Goal: Task Accomplishment & Management: Use online tool/utility

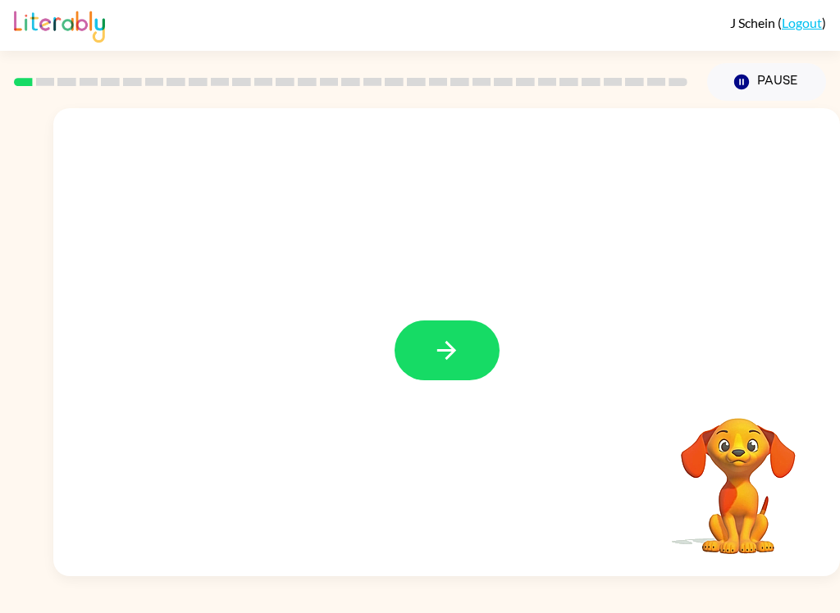
click at [475, 344] on button "button" at bounding box center [446, 351] width 105 height 60
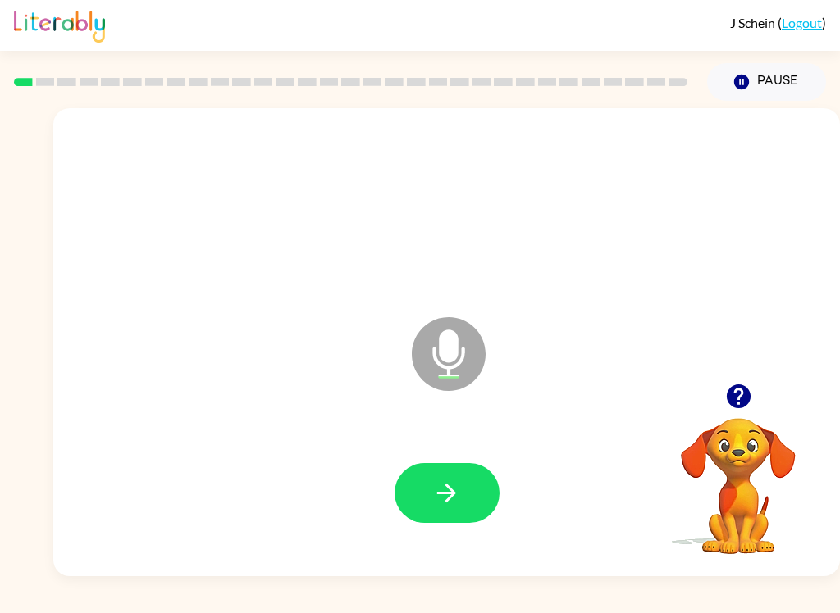
click at [458, 498] on icon "button" at bounding box center [446, 493] width 29 height 29
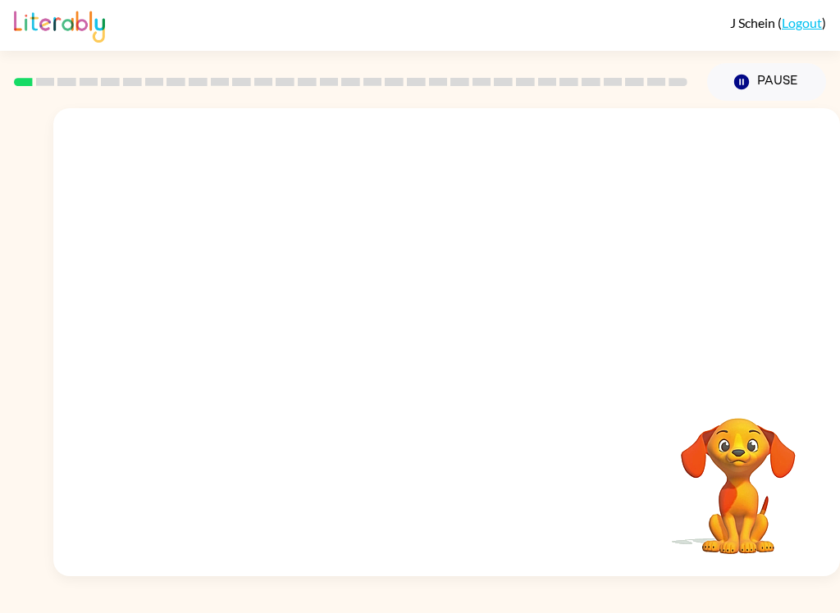
click at [770, 89] on button "Pause Pause" at bounding box center [766, 82] width 119 height 38
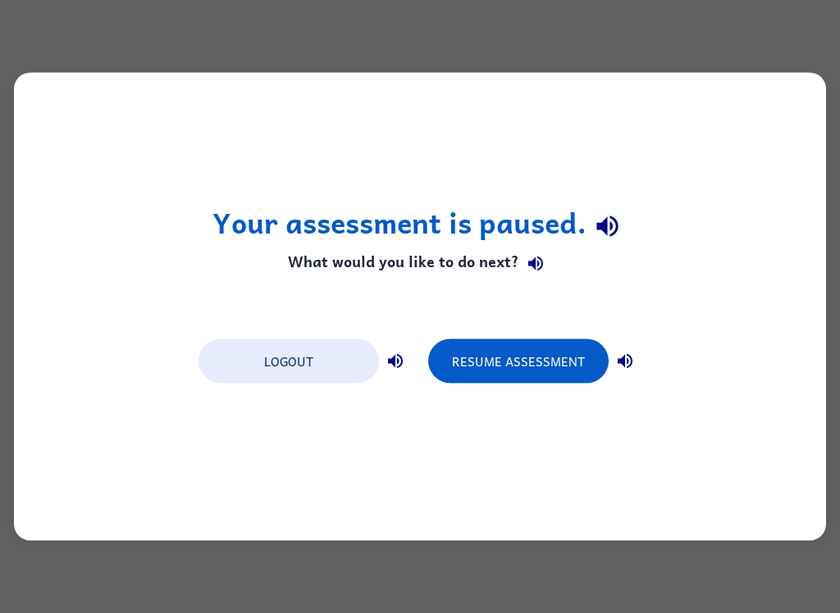
click at [572, 341] on button "Resume Assessment" at bounding box center [518, 362] width 180 height 44
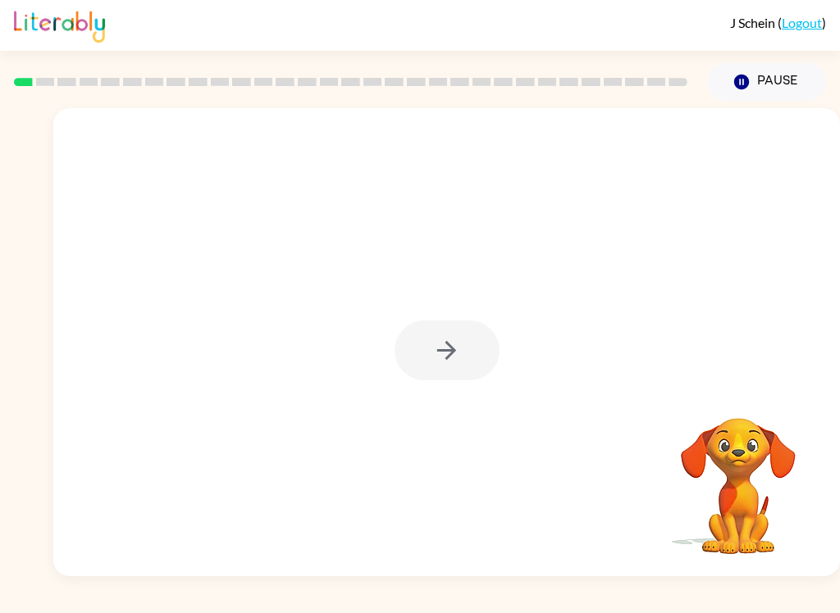
click at [431, 333] on div at bounding box center [446, 351] width 105 height 60
click at [463, 350] on button "button" at bounding box center [446, 351] width 105 height 60
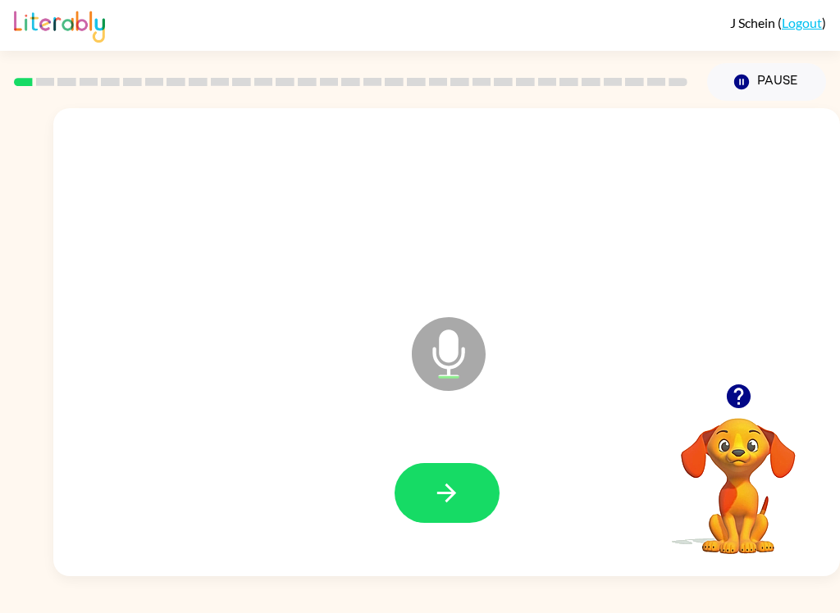
click at [453, 495] on icon "button" at bounding box center [446, 493] width 19 height 19
click at [461, 491] on button "button" at bounding box center [446, 493] width 105 height 60
click at [472, 495] on button "button" at bounding box center [446, 493] width 105 height 60
click at [461, 492] on button "button" at bounding box center [446, 493] width 105 height 60
click at [473, 494] on button "button" at bounding box center [446, 493] width 105 height 60
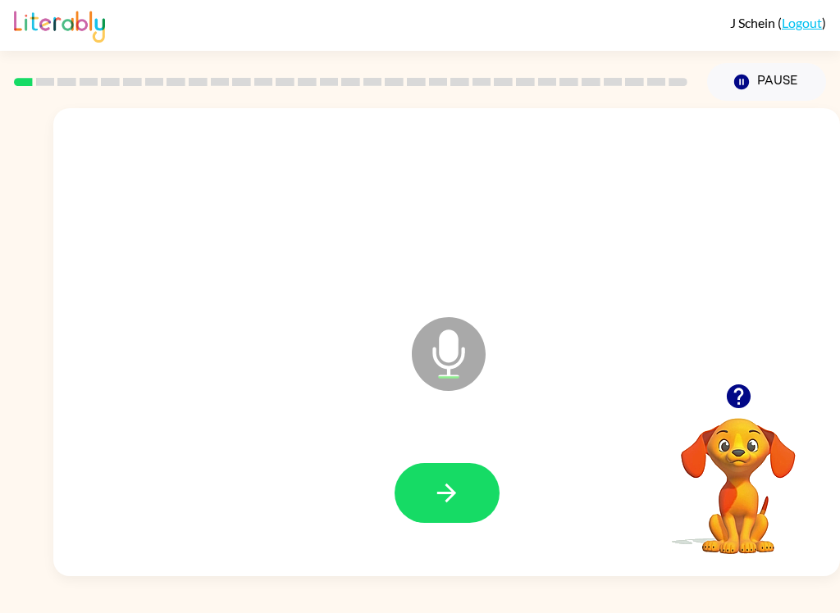
click at [773, 76] on button "Pause Pause" at bounding box center [766, 82] width 119 height 38
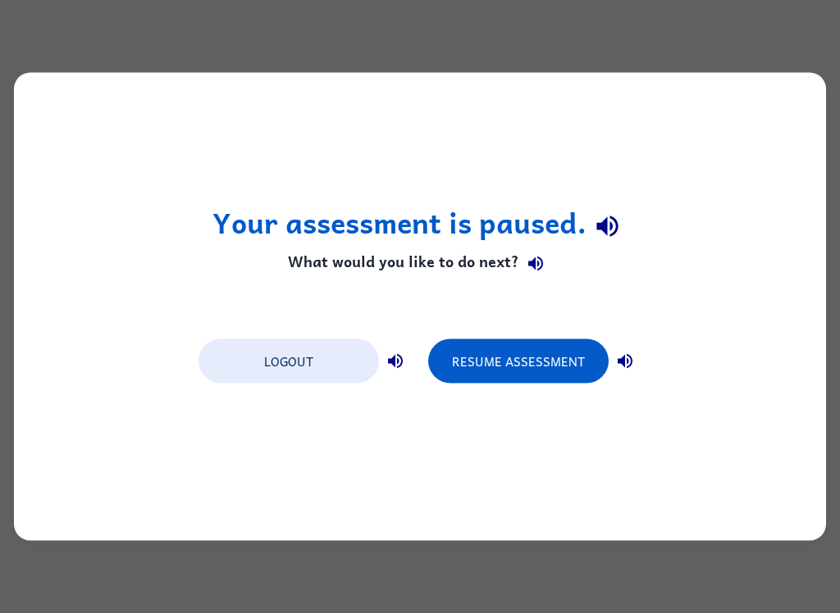
click at [522, 364] on button "Resume Assessment" at bounding box center [518, 362] width 180 height 44
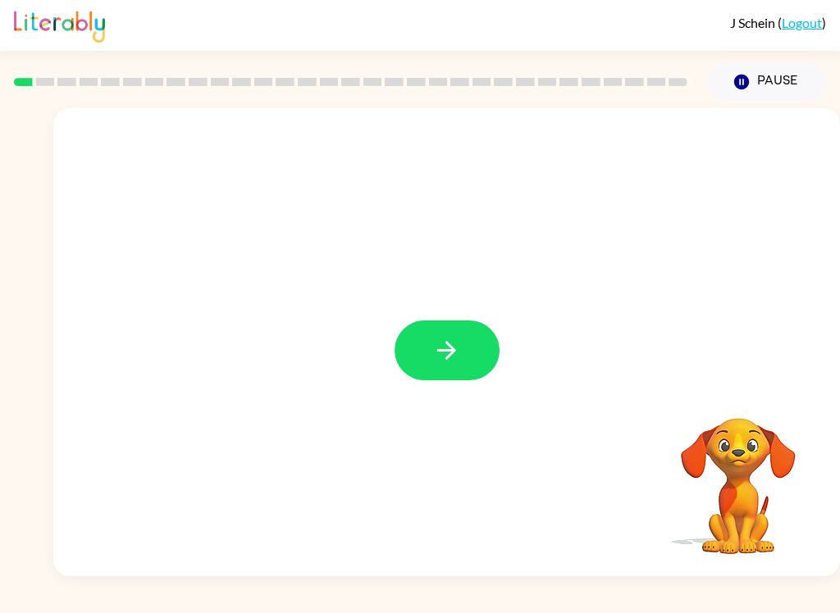
click at [469, 350] on button "button" at bounding box center [446, 351] width 105 height 60
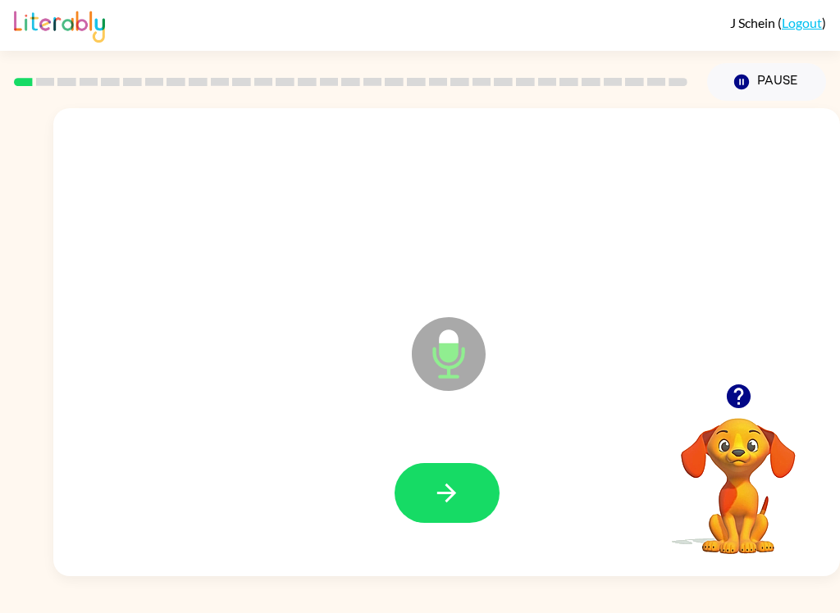
click at [463, 498] on button "button" at bounding box center [446, 493] width 105 height 60
click at [460, 506] on icon "button" at bounding box center [446, 493] width 29 height 29
click at [462, 503] on button "button" at bounding box center [446, 493] width 105 height 60
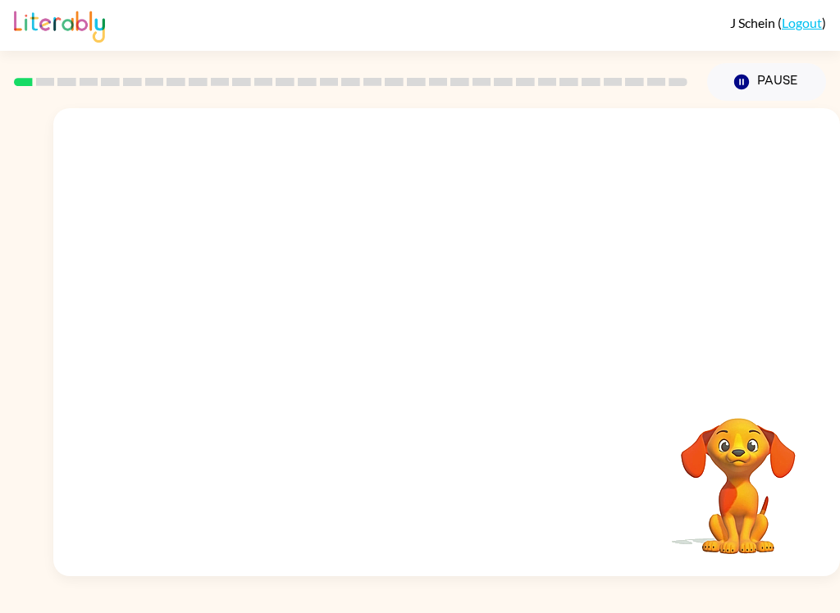
click at [764, 87] on button "Pause Pause" at bounding box center [766, 82] width 119 height 38
click at [467, 358] on button "button" at bounding box center [446, 351] width 105 height 60
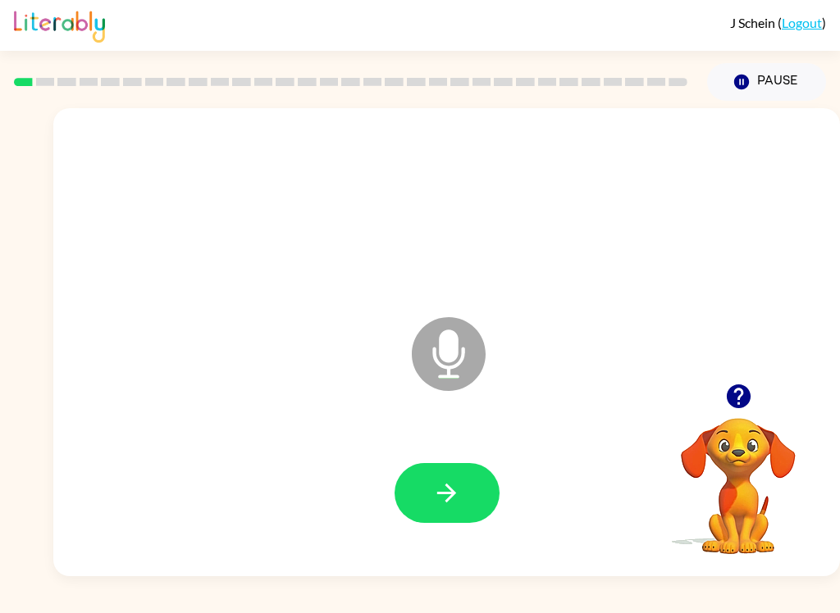
click at [453, 504] on icon "button" at bounding box center [446, 493] width 29 height 29
click at [470, 500] on button "button" at bounding box center [446, 493] width 105 height 60
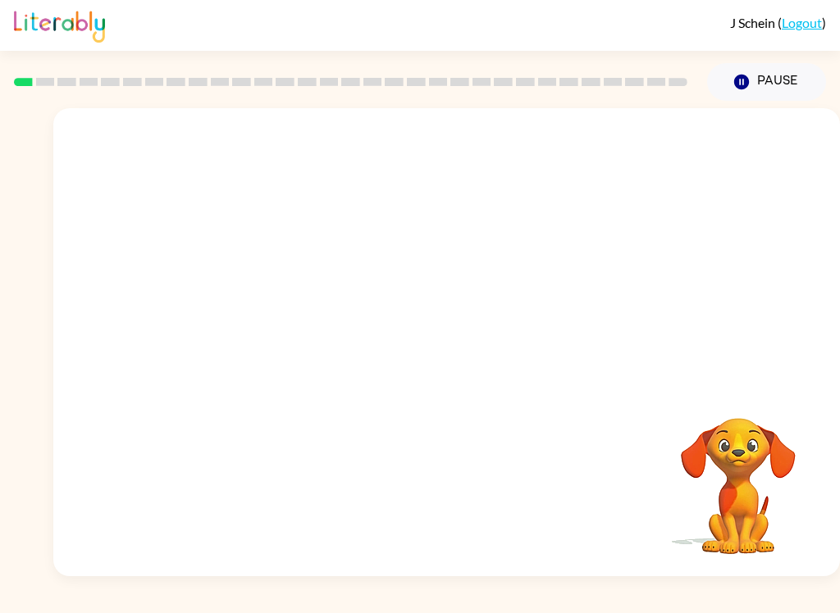
click at [789, 67] on button "Pause Pause" at bounding box center [766, 82] width 119 height 38
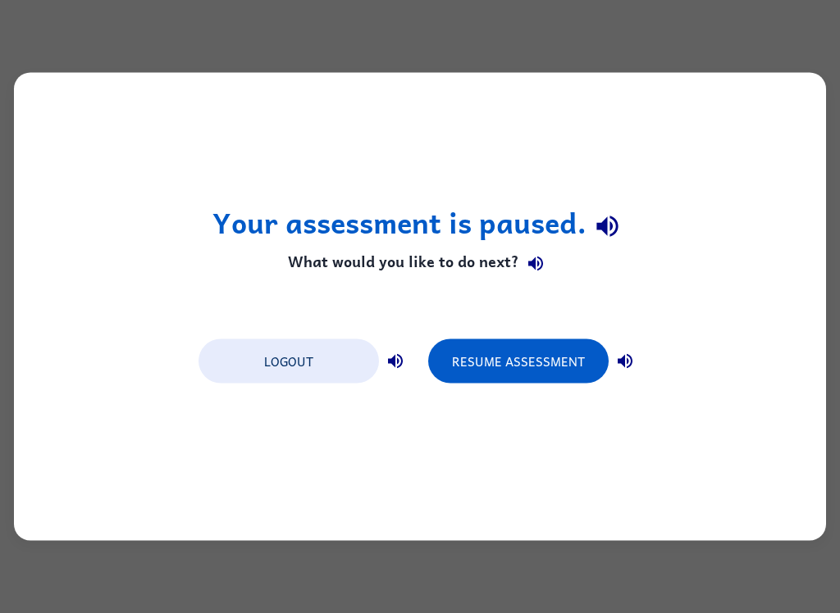
click at [627, 607] on div "Your assessment is paused. What would you like to do next? Logout Resume Assess…" at bounding box center [420, 306] width 840 height 613
click at [582, 346] on button "Resume Assessment" at bounding box center [518, 362] width 180 height 44
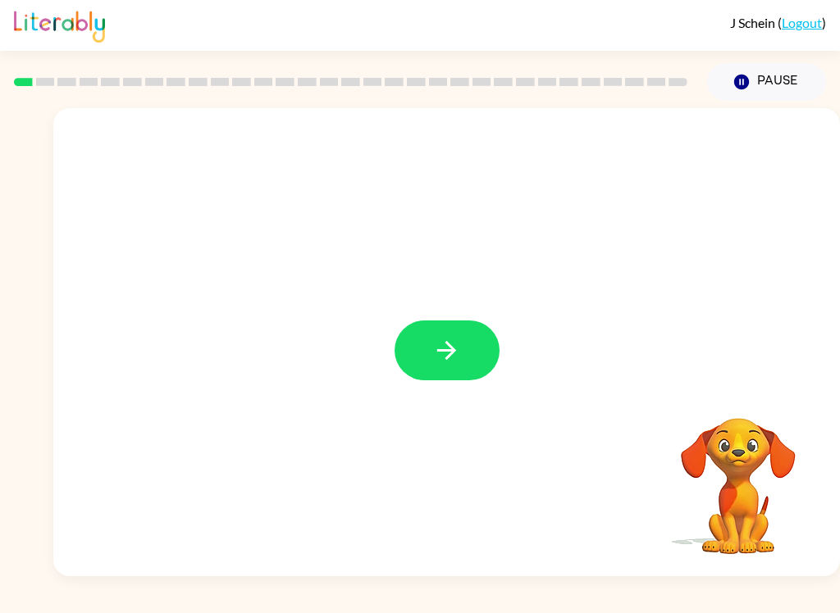
click at [463, 347] on button "button" at bounding box center [446, 351] width 105 height 60
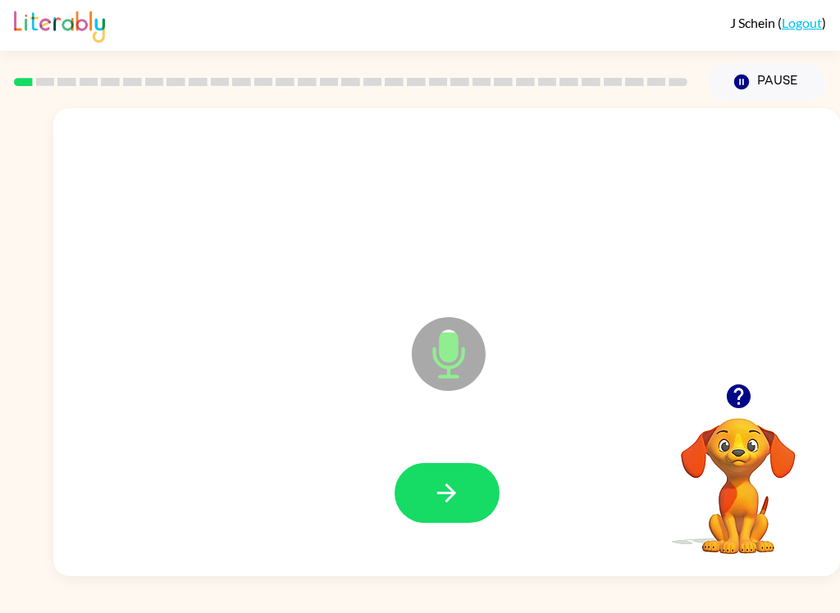
click at [449, 486] on icon "button" at bounding box center [446, 493] width 29 height 29
click at [424, 496] on button "button" at bounding box center [446, 493] width 105 height 60
click at [457, 503] on icon "button" at bounding box center [446, 493] width 29 height 29
click at [459, 466] on button "button" at bounding box center [446, 493] width 105 height 60
click at [459, 510] on button "button" at bounding box center [446, 493] width 105 height 60
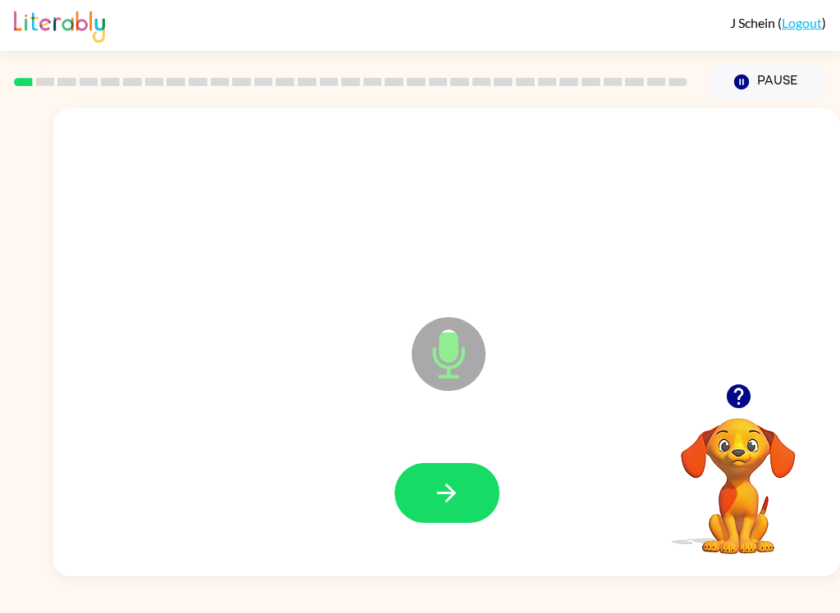
click at [470, 523] on button "button" at bounding box center [446, 493] width 105 height 60
click at [755, 391] on button "button" at bounding box center [739, 397] width 42 height 42
click at [739, 390] on icon "button" at bounding box center [738, 396] width 29 height 29
click at [458, 481] on icon "button" at bounding box center [446, 493] width 29 height 29
click at [474, 492] on button "button" at bounding box center [446, 493] width 105 height 60
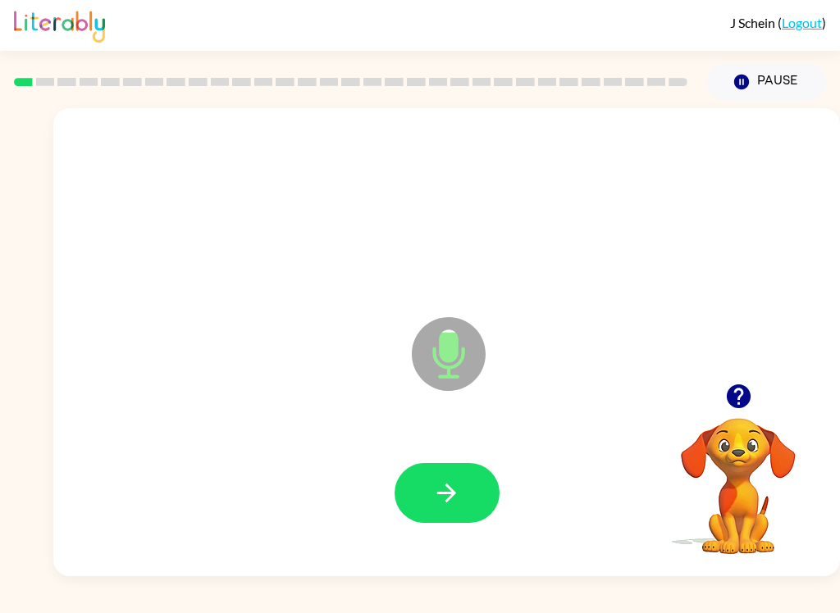
click at [455, 480] on icon "button" at bounding box center [446, 493] width 29 height 29
click at [746, 82] on icon "button" at bounding box center [741, 82] width 15 height 15
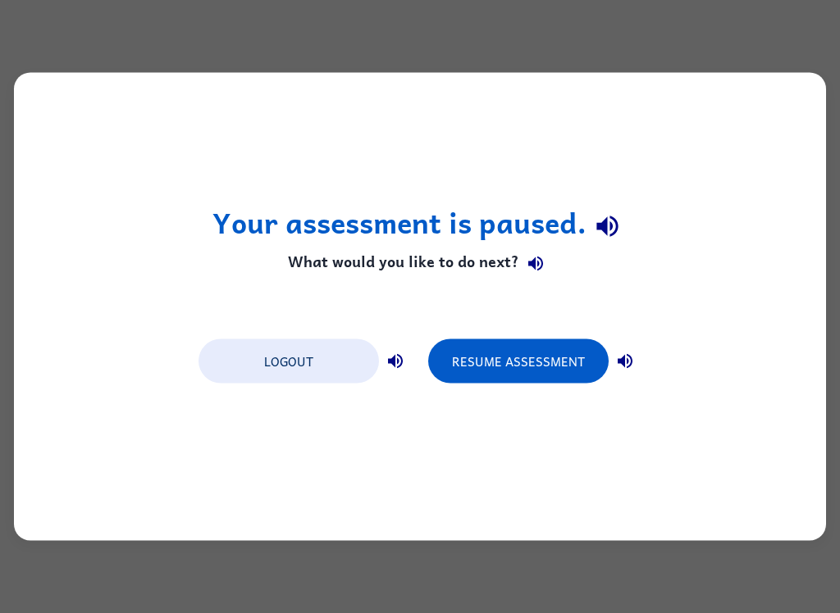
click at [536, 364] on button "Resume Assessment" at bounding box center [518, 362] width 180 height 44
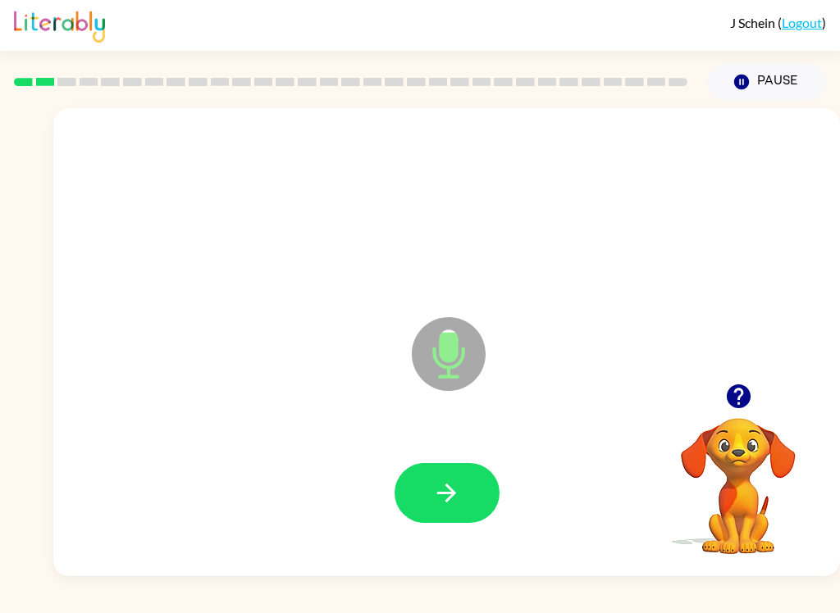
click at [453, 500] on icon "button" at bounding box center [446, 493] width 29 height 29
click at [468, 491] on button "button" at bounding box center [446, 493] width 105 height 60
click at [462, 477] on button "button" at bounding box center [446, 493] width 105 height 60
click at [458, 488] on icon "button" at bounding box center [446, 493] width 29 height 29
click at [457, 495] on icon "button" at bounding box center [446, 493] width 29 height 29
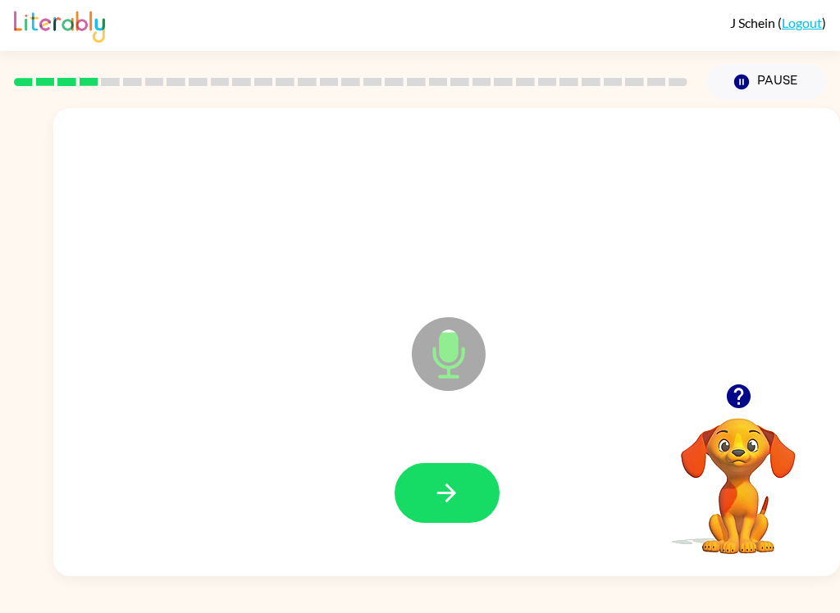
click at [448, 506] on icon "button" at bounding box center [446, 493] width 29 height 29
click at [463, 506] on button "button" at bounding box center [446, 493] width 105 height 60
click at [457, 497] on icon "button" at bounding box center [446, 493] width 29 height 29
click at [458, 511] on button "button" at bounding box center [446, 493] width 105 height 60
click at [449, 496] on icon "button" at bounding box center [446, 493] width 29 height 29
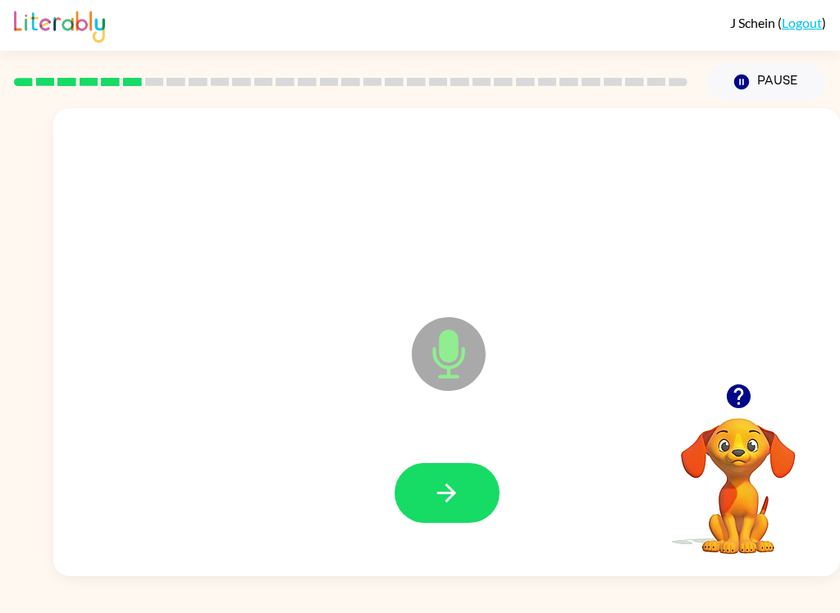
click at [447, 490] on icon "button" at bounding box center [446, 493] width 29 height 29
click at [463, 490] on button "button" at bounding box center [446, 493] width 105 height 60
click at [448, 493] on icon "button" at bounding box center [446, 493] width 19 height 19
click at [440, 522] on button "button" at bounding box center [446, 493] width 105 height 60
click at [460, 488] on icon "button" at bounding box center [446, 493] width 29 height 29
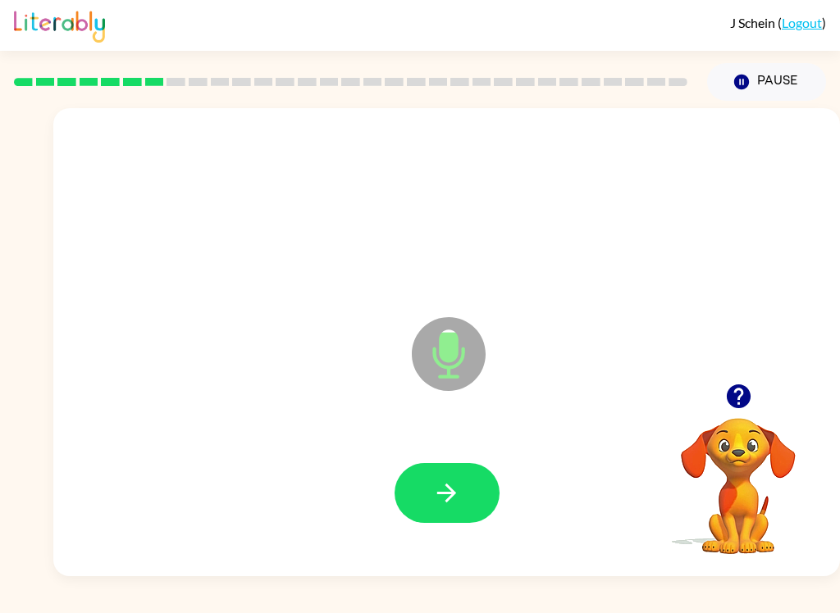
click at [471, 490] on button "button" at bounding box center [446, 493] width 105 height 60
click at [448, 503] on icon "button" at bounding box center [446, 493] width 29 height 29
click at [451, 489] on icon "button" at bounding box center [446, 493] width 19 height 19
click at [458, 507] on icon "button" at bounding box center [446, 493] width 29 height 29
click at [476, 517] on button "button" at bounding box center [446, 493] width 105 height 60
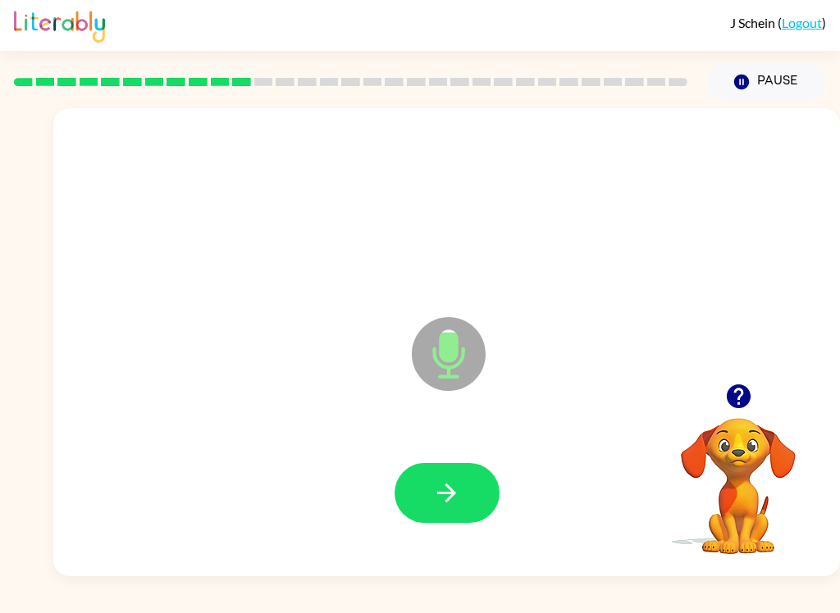
click at [471, 485] on button "button" at bounding box center [446, 493] width 105 height 60
click at [467, 499] on button "button" at bounding box center [446, 493] width 105 height 60
click at [467, 504] on button "button" at bounding box center [446, 493] width 105 height 60
click at [458, 474] on button "button" at bounding box center [446, 493] width 105 height 60
click at [463, 504] on button "button" at bounding box center [446, 493] width 105 height 60
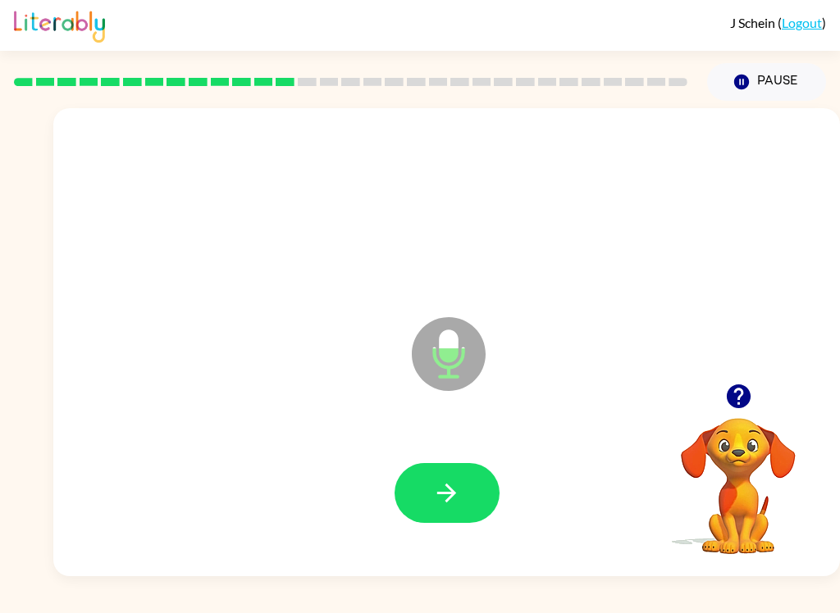
click at [481, 500] on button "button" at bounding box center [446, 493] width 105 height 60
click at [465, 480] on button "button" at bounding box center [446, 493] width 105 height 60
click at [454, 489] on icon "button" at bounding box center [446, 493] width 29 height 29
click at [463, 506] on button "button" at bounding box center [446, 493] width 105 height 60
click at [476, 499] on button "button" at bounding box center [446, 493] width 105 height 60
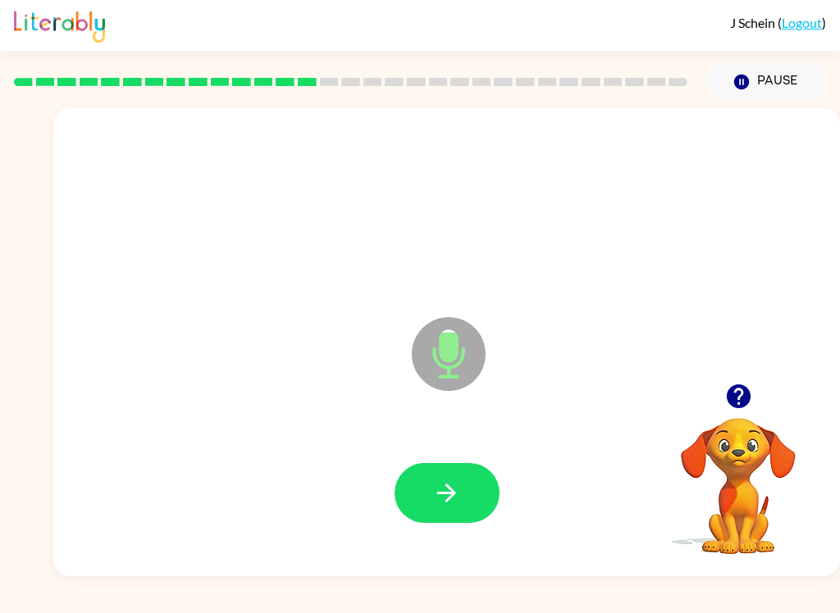
click at [462, 508] on button "button" at bounding box center [446, 493] width 105 height 60
click at [476, 488] on button "button" at bounding box center [446, 493] width 105 height 60
click at [463, 496] on button "button" at bounding box center [446, 493] width 105 height 60
click at [485, 472] on button "button" at bounding box center [446, 493] width 105 height 60
click at [472, 490] on button "button" at bounding box center [446, 493] width 105 height 60
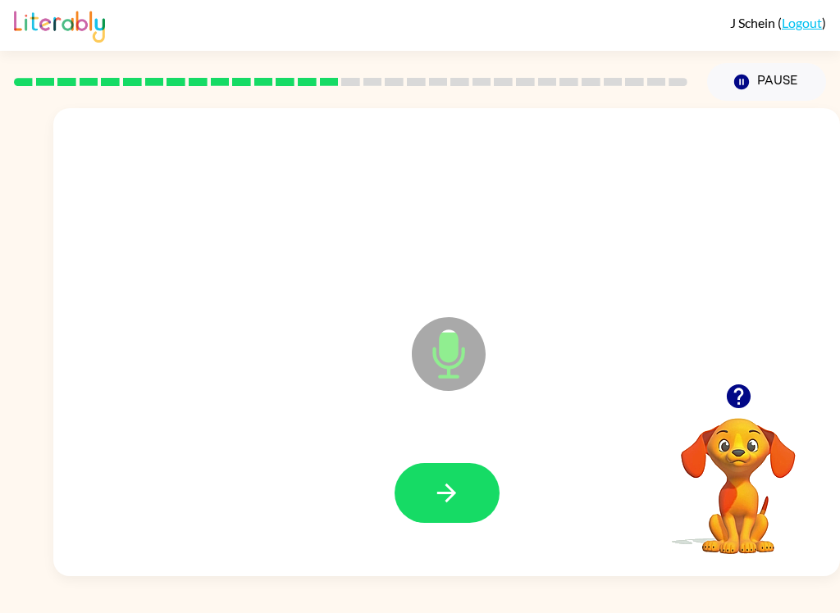
click at [467, 495] on button "button" at bounding box center [446, 493] width 105 height 60
click at [460, 504] on icon "button" at bounding box center [446, 493] width 29 height 29
click at [452, 501] on icon "button" at bounding box center [446, 493] width 29 height 29
click at [465, 501] on button "button" at bounding box center [446, 493] width 105 height 60
click at [445, 494] on icon "button" at bounding box center [446, 493] width 19 height 19
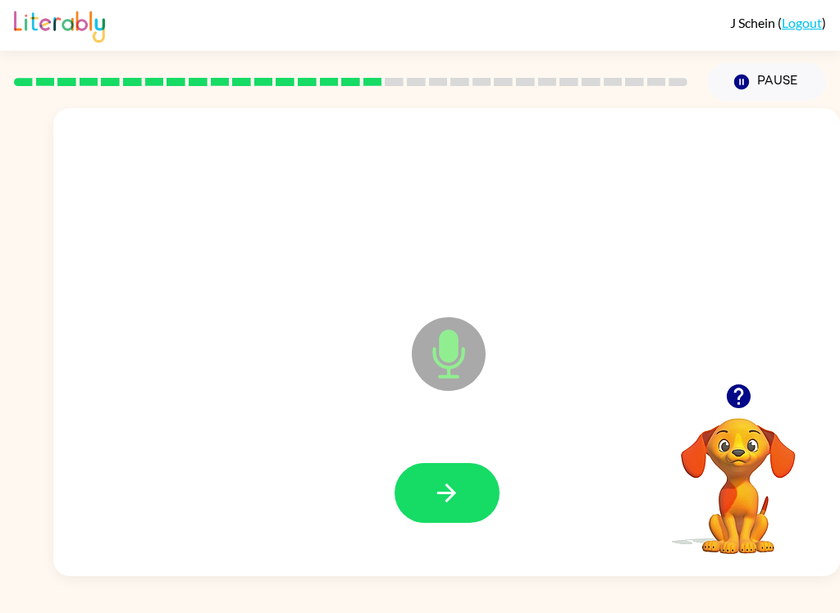
click at [447, 488] on icon "button" at bounding box center [446, 493] width 29 height 29
click at [460, 499] on icon "button" at bounding box center [446, 493] width 29 height 29
click at [477, 495] on button "button" at bounding box center [446, 493] width 105 height 60
click at [465, 499] on button "button" at bounding box center [446, 493] width 105 height 60
click at [472, 489] on button "button" at bounding box center [446, 493] width 105 height 60
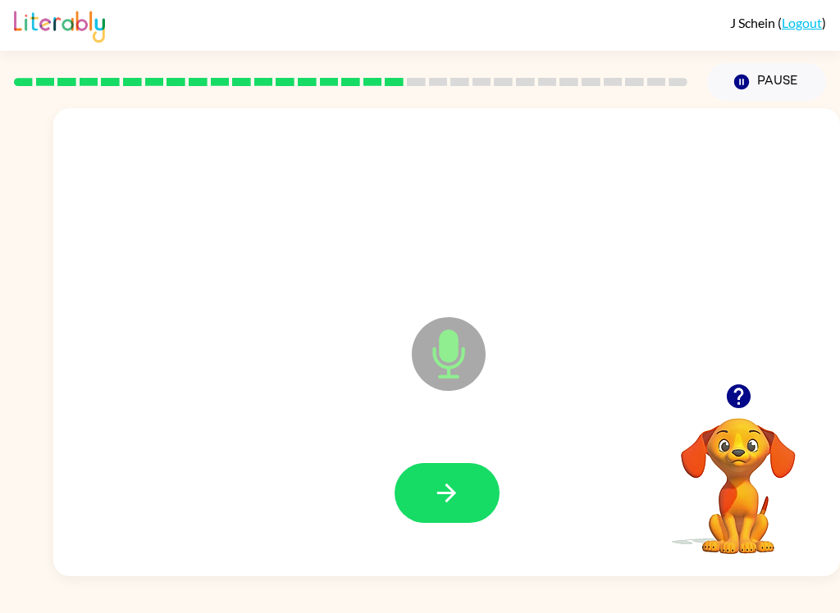
click at [468, 495] on button "button" at bounding box center [446, 493] width 105 height 60
click at [462, 518] on button "button" at bounding box center [446, 493] width 105 height 60
click at [479, 492] on button "button" at bounding box center [446, 493] width 105 height 60
click at [467, 496] on button "button" at bounding box center [446, 493] width 105 height 60
click at [456, 490] on icon "button" at bounding box center [446, 493] width 29 height 29
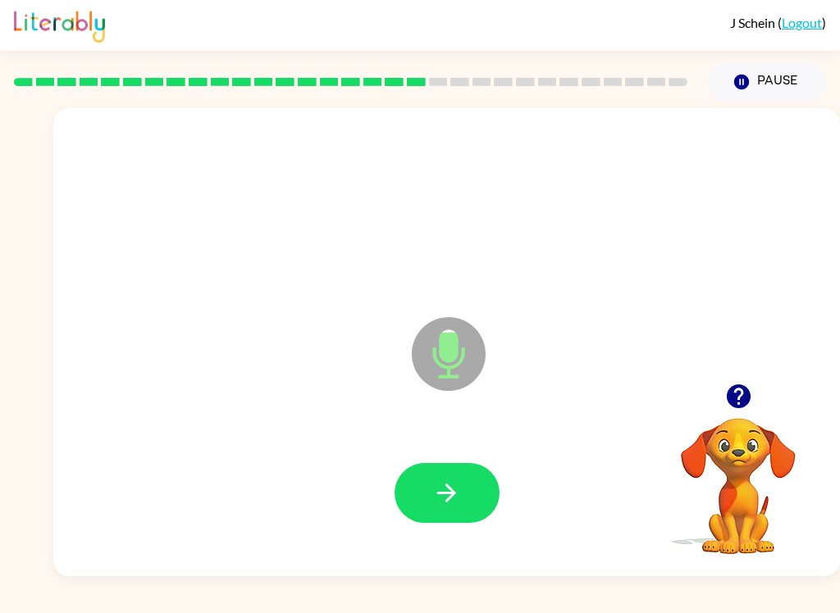
click at [450, 493] on icon "button" at bounding box center [446, 493] width 19 height 19
click at [469, 497] on button "button" at bounding box center [446, 493] width 105 height 60
click at [448, 505] on icon "button" at bounding box center [446, 493] width 29 height 29
click at [473, 482] on button "button" at bounding box center [446, 493] width 105 height 60
click at [472, 502] on button "button" at bounding box center [446, 493] width 105 height 60
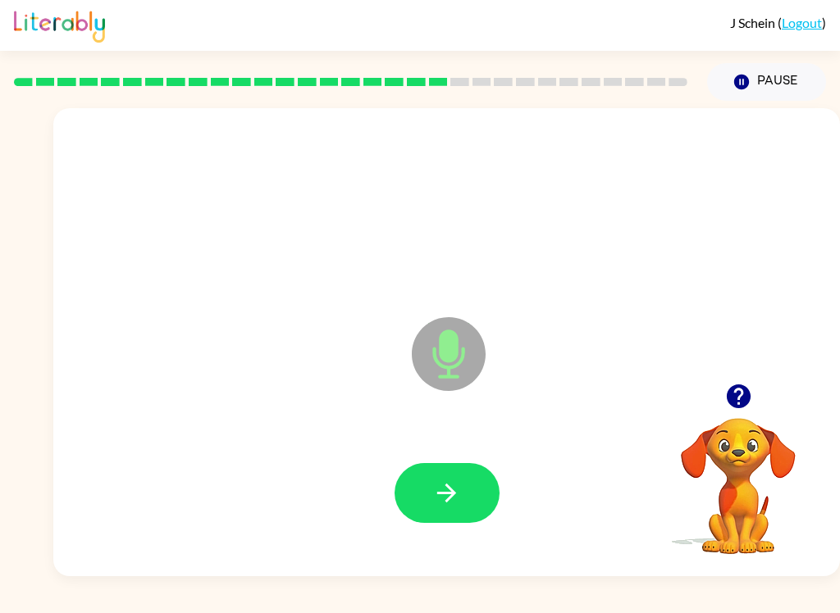
click at [468, 493] on button "button" at bounding box center [446, 493] width 105 height 60
click at [480, 506] on button "button" at bounding box center [446, 493] width 105 height 60
click at [457, 491] on icon "button" at bounding box center [446, 493] width 29 height 29
click at [481, 495] on button "button" at bounding box center [446, 493] width 105 height 60
click at [463, 484] on button "button" at bounding box center [446, 493] width 105 height 60
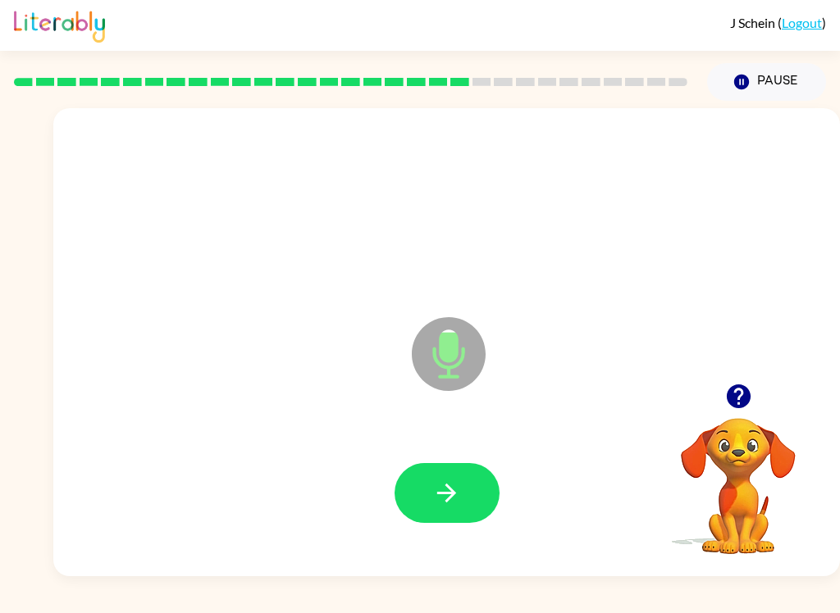
click at [471, 489] on button "button" at bounding box center [446, 493] width 105 height 60
click at [472, 507] on button "button" at bounding box center [446, 493] width 105 height 60
click at [466, 497] on button "button" at bounding box center [446, 493] width 105 height 60
click at [478, 506] on button "button" at bounding box center [446, 493] width 105 height 60
click at [466, 486] on button "button" at bounding box center [446, 493] width 105 height 60
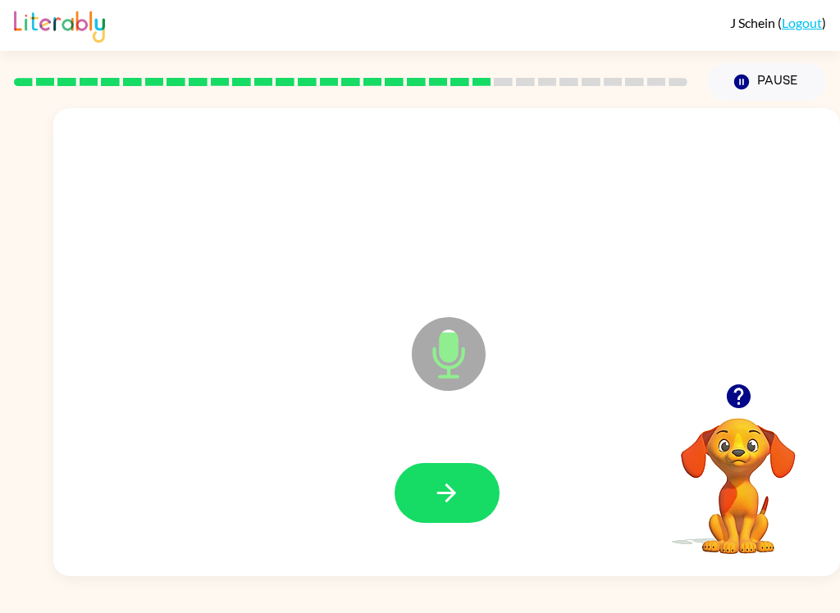
click at [473, 497] on button "button" at bounding box center [446, 493] width 105 height 60
click at [464, 503] on button "button" at bounding box center [446, 493] width 105 height 60
click at [465, 500] on button "button" at bounding box center [446, 493] width 105 height 60
click at [461, 490] on button "button" at bounding box center [446, 493] width 105 height 60
click at [475, 491] on button "button" at bounding box center [446, 493] width 105 height 60
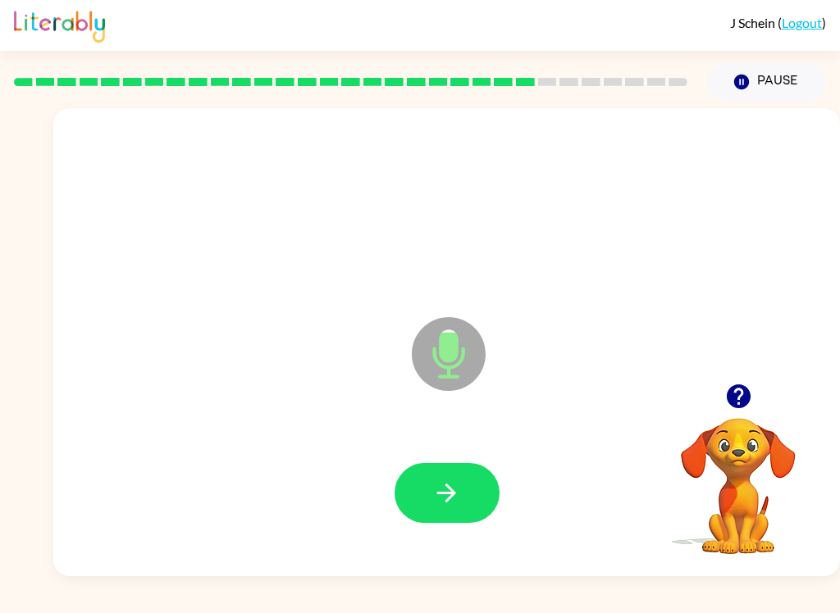
click at [483, 494] on button "button" at bounding box center [446, 493] width 105 height 60
click at [466, 501] on button "button" at bounding box center [446, 493] width 105 height 60
click at [467, 508] on button "button" at bounding box center [446, 493] width 105 height 60
click at [470, 495] on button "button" at bounding box center [446, 493] width 105 height 60
click at [479, 496] on button "button" at bounding box center [446, 493] width 105 height 60
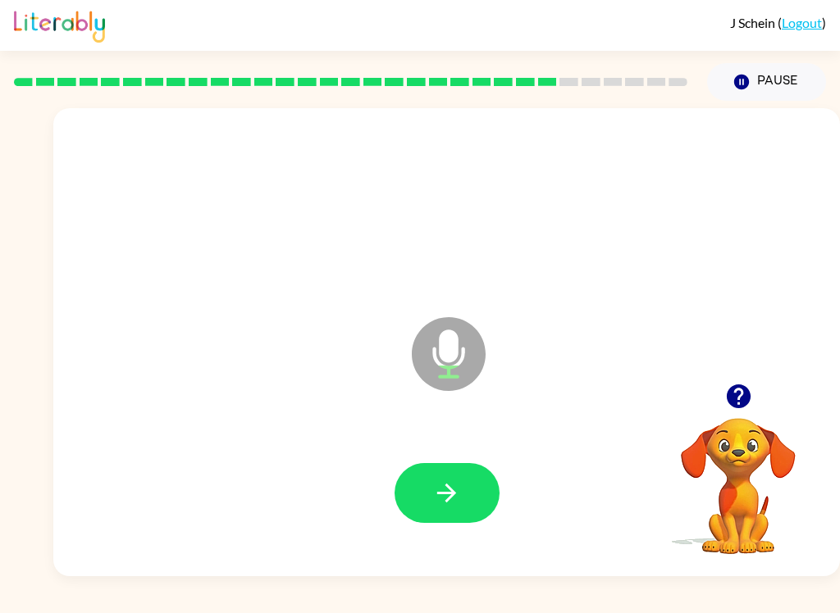
click at [449, 513] on button "button" at bounding box center [446, 493] width 105 height 60
click at [456, 481] on icon "button" at bounding box center [446, 493] width 29 height 29
click at [476, 493] on button "button" at bounding box center [446, 493] width 105 height 60
click at [456, 486] on icon "button" at bounding box center [446, 493] width 29 height 29
click at [459, 518] on button "button" at bounding box center [446, 493] width 105 height 60
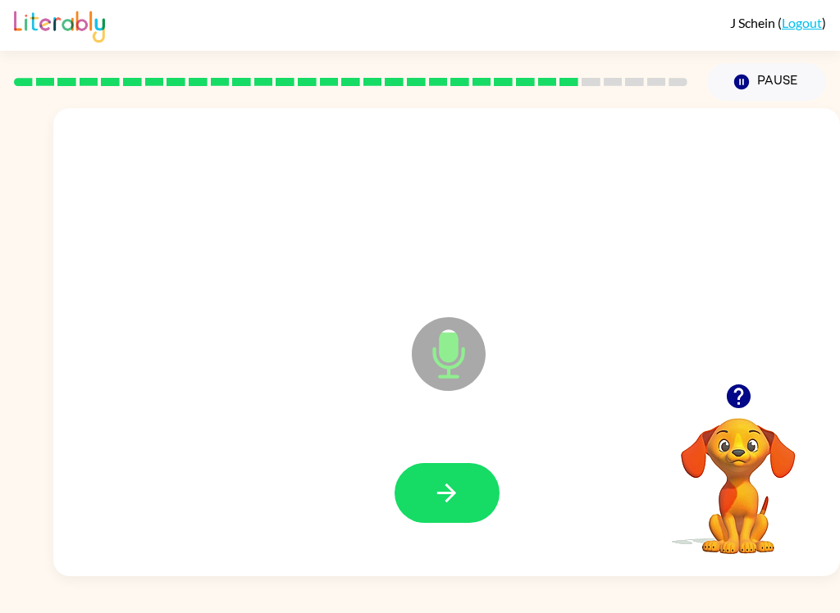
click at [458, 500] on icon "button" at bounding box center [446, 493] width 29 height 29
click at [463, 490] on button "button" at bounding box center [446, 493] width 105 height 60
click at [463, 485] on button "button" at bounding box center [446, 493] width 105 height 60
click at [473, 495] on button "button" at bounding box center [446, 493] width 105 height 60
click at [463, 492] on button "button" at bounding box center [446, 493] width 105 height 60
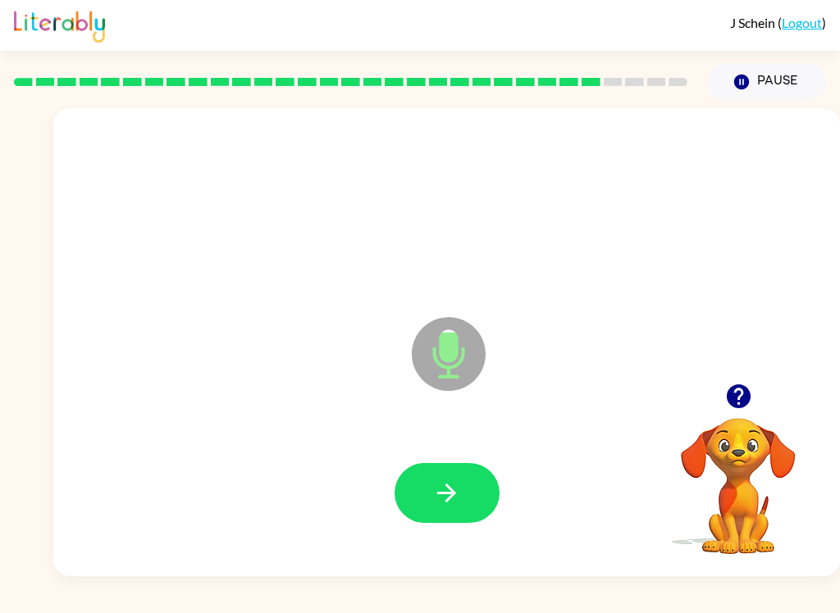
click at [470, 486] on button "button" at bounding box center [446, 493] width 105 height 60
click at [453, 489] on icon "button" at bounding box center [446, 493] width 29 height 29
click at [456, 496] on icon "button" at bounding box center [446, 493] width 29 height 29
click at [463, 496] on button "button" at bounding box center [446, 493] width 105 height 60
click at [466, 490] on button "button" at bounding box center [446, 493] width 105 height 60
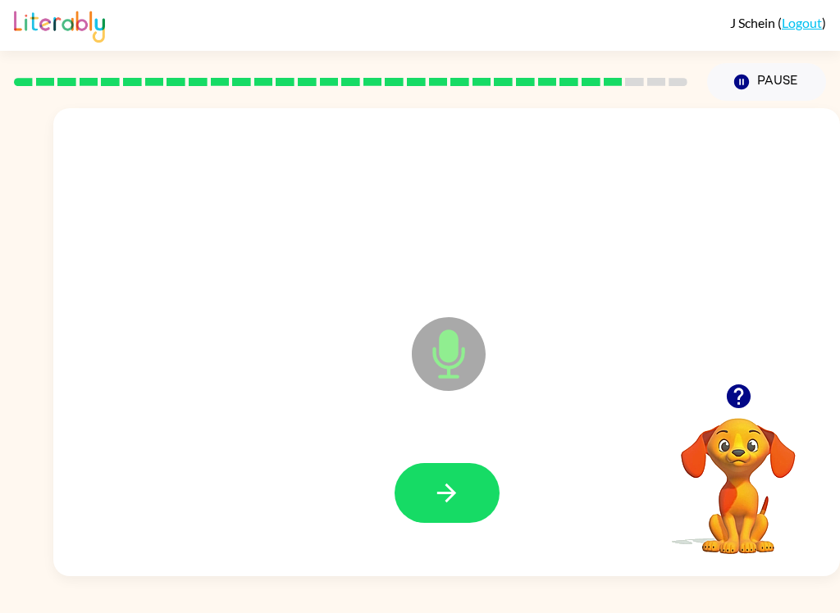
click at [466, 498] on button "button" at bounding box center [446, 493] width 105 height 60
click at [454, 489] on icon "button" at bounding box center [446, 493] width 29 height 29
click at [463, 481] on button "button" at bounding box center [446, 493] width 105 height 60
click at [459, 485] on icon "button" at bounding box center [446, 493] width 29 height 29
click at [462, 498] on button "button" at bounding box center [446, 493] width 105 height 60
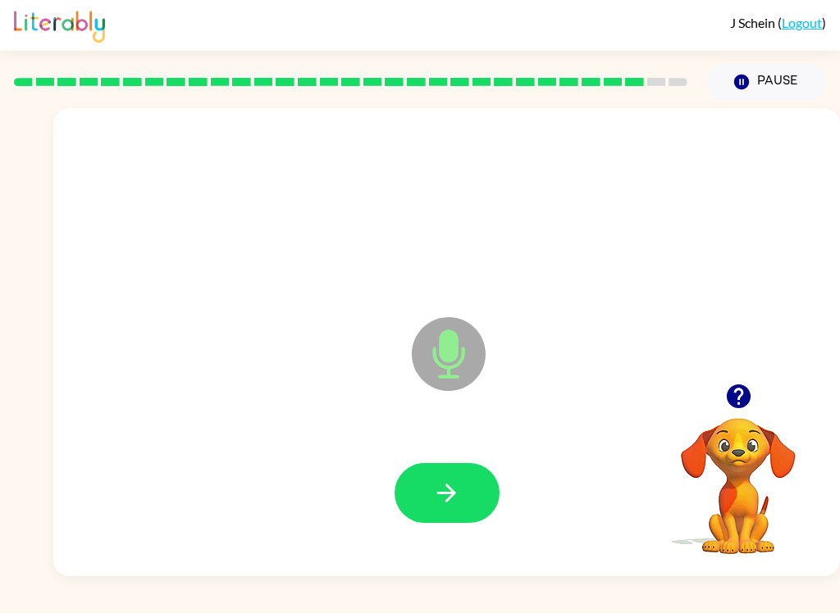
click at [463, 480] on button "button" at bounding box center [446, 493] width 105 height 60
click at [463, 477] on button "button" at bounding box center [446, 493] width 105 height 60
click at [466, 502] on button "button" at bounding box center [446, 493] width 105 height 60
click at [467, 497] on button "button" at bounding box center [446, 493] width 105 height 60
click at [460, 504] on icon "button" at bounding box center [446, 493] width 29 height 29
